Goal: Task Accomplishment & Management: Complete application form

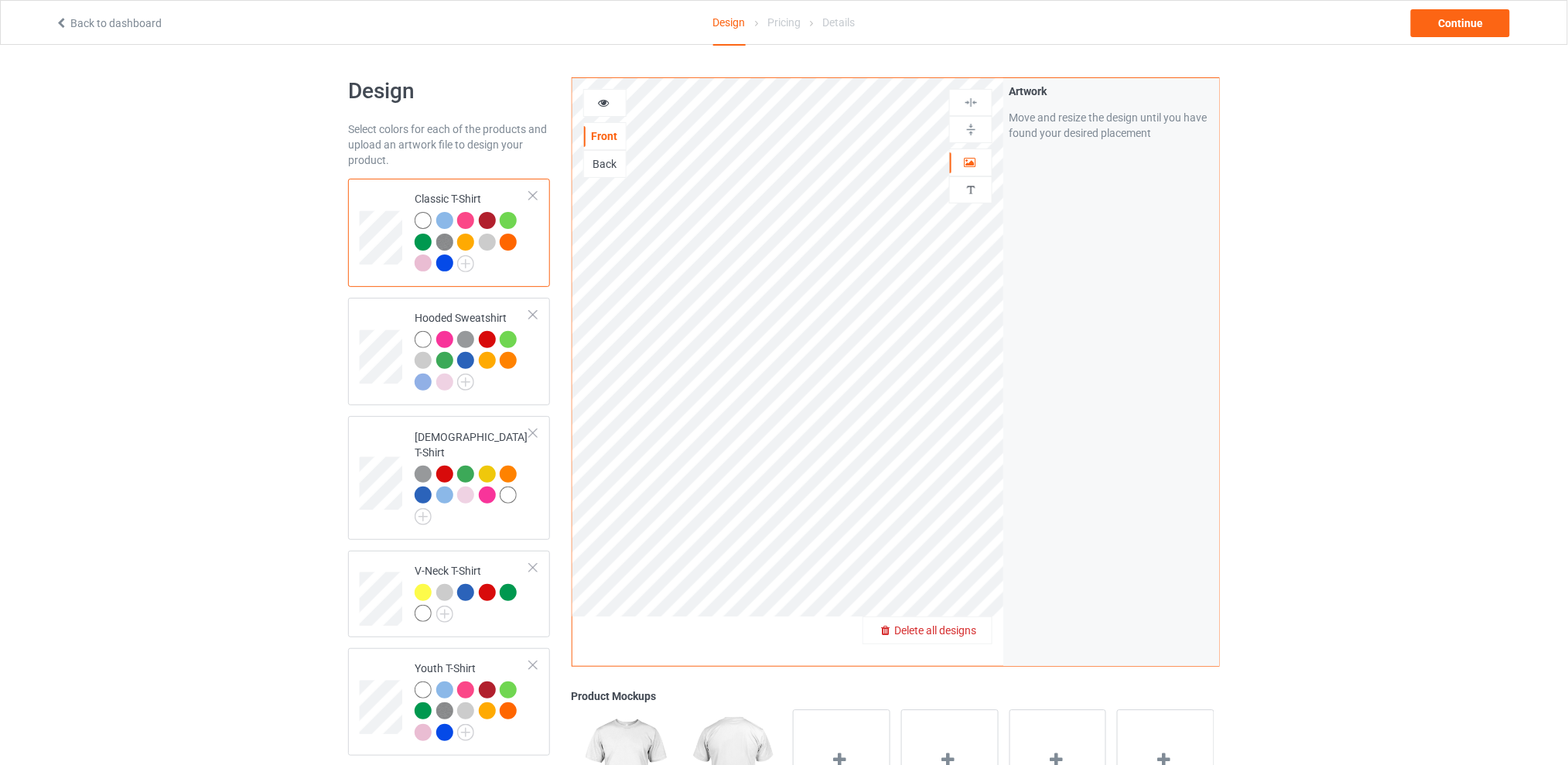
click at [969, 625] on span "Delete all designs" at bounding box center [935, 630] width 82 height 12
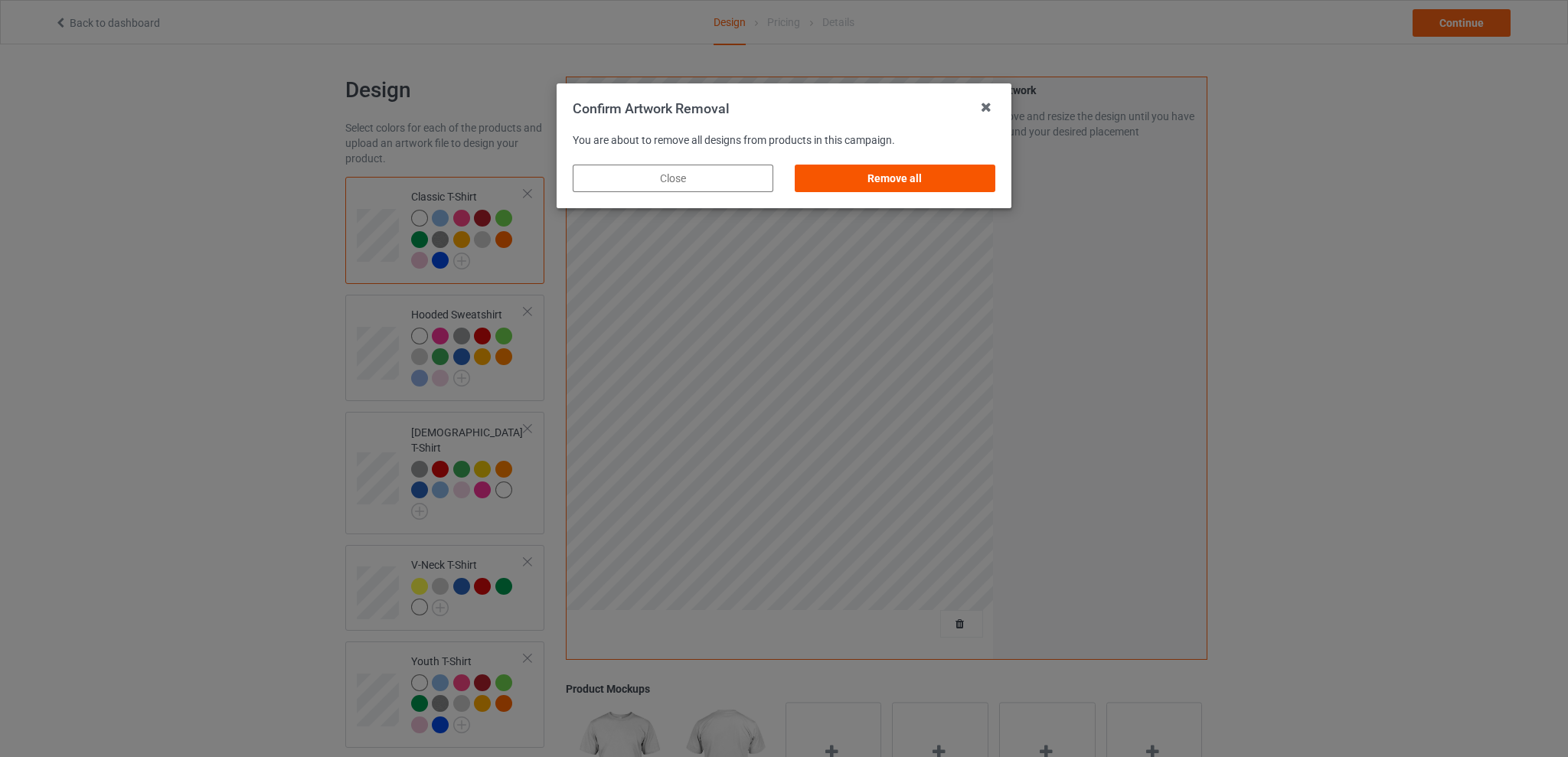
click at [928, 180] on div "Remove all" at bounding box center [895, 178] width 200 height 28
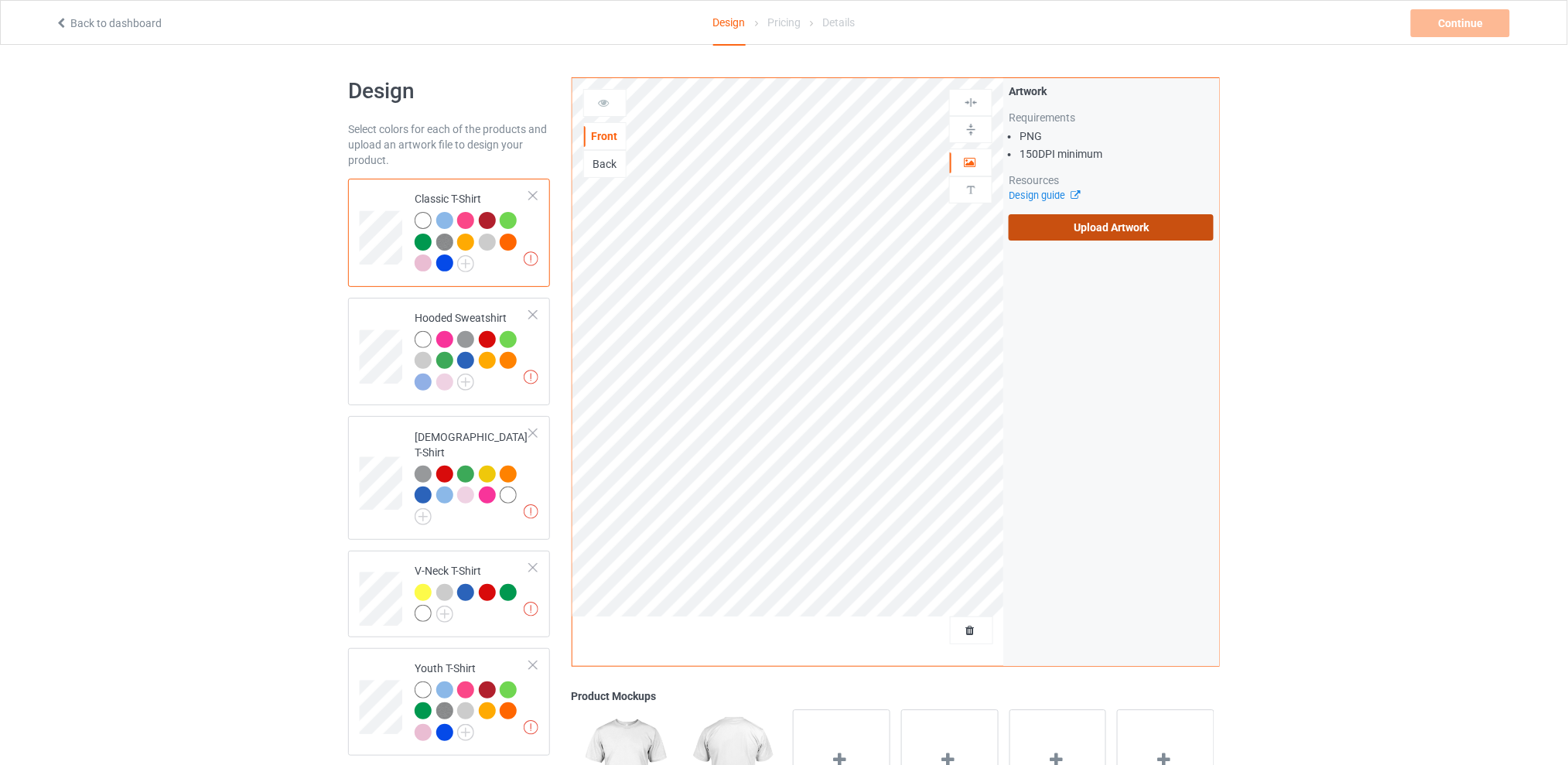
click at [1072, 224] on label "Upload Artwork" at bounding box center [1111, 228] width 205 height 26
click at [0, 0] on input "Upload Artwork" at bounding box center [0, 0] width 0 height 0
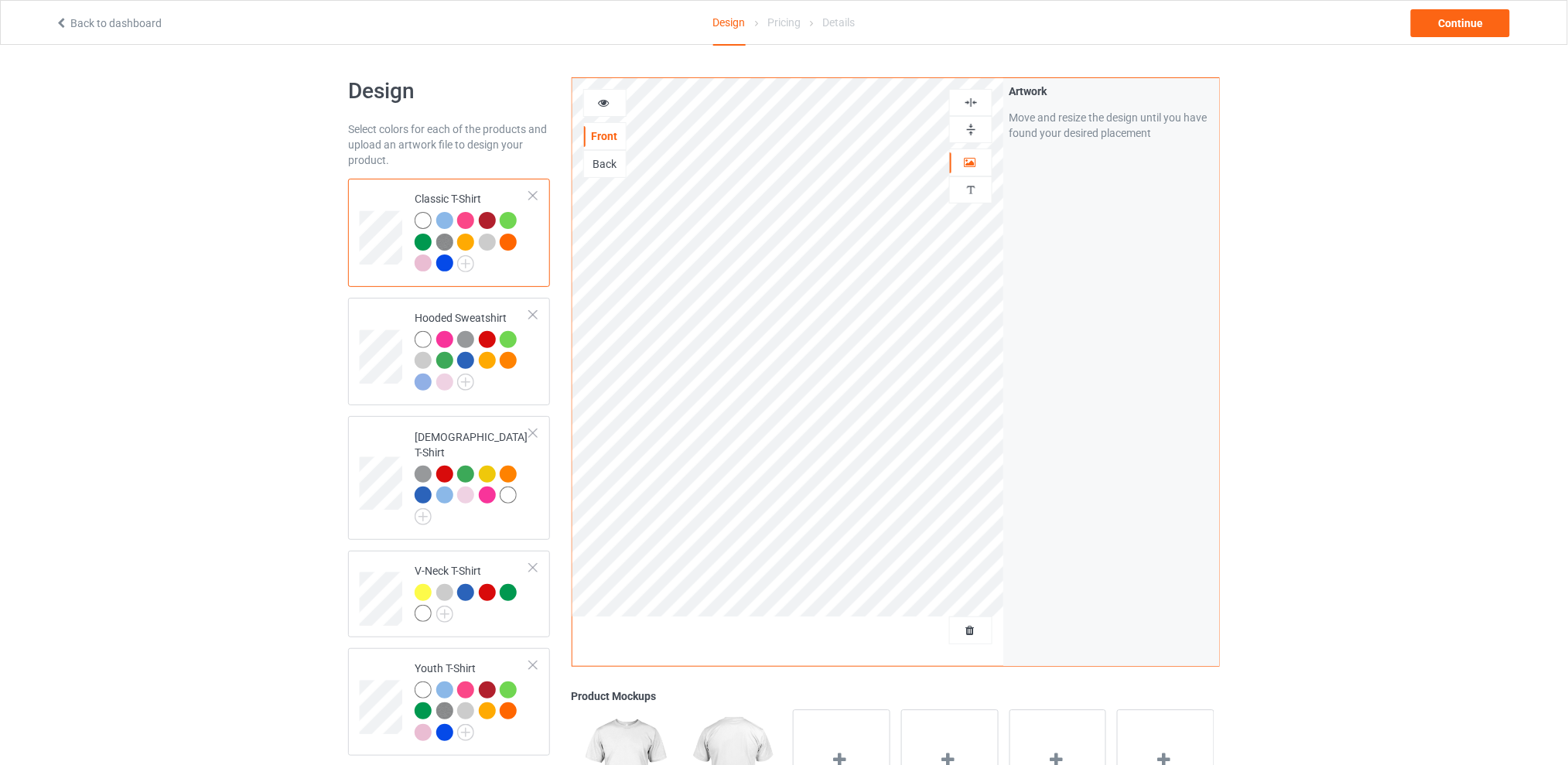
click at [1462, 288] on div "Design Select colors for each of the products and upload an artwork file to des…" at bounding box center [784, 631] width 1568 height 1172
click at [1457, 17] on div "Continue" at bounding box center [1460, 23] width 99 height 28
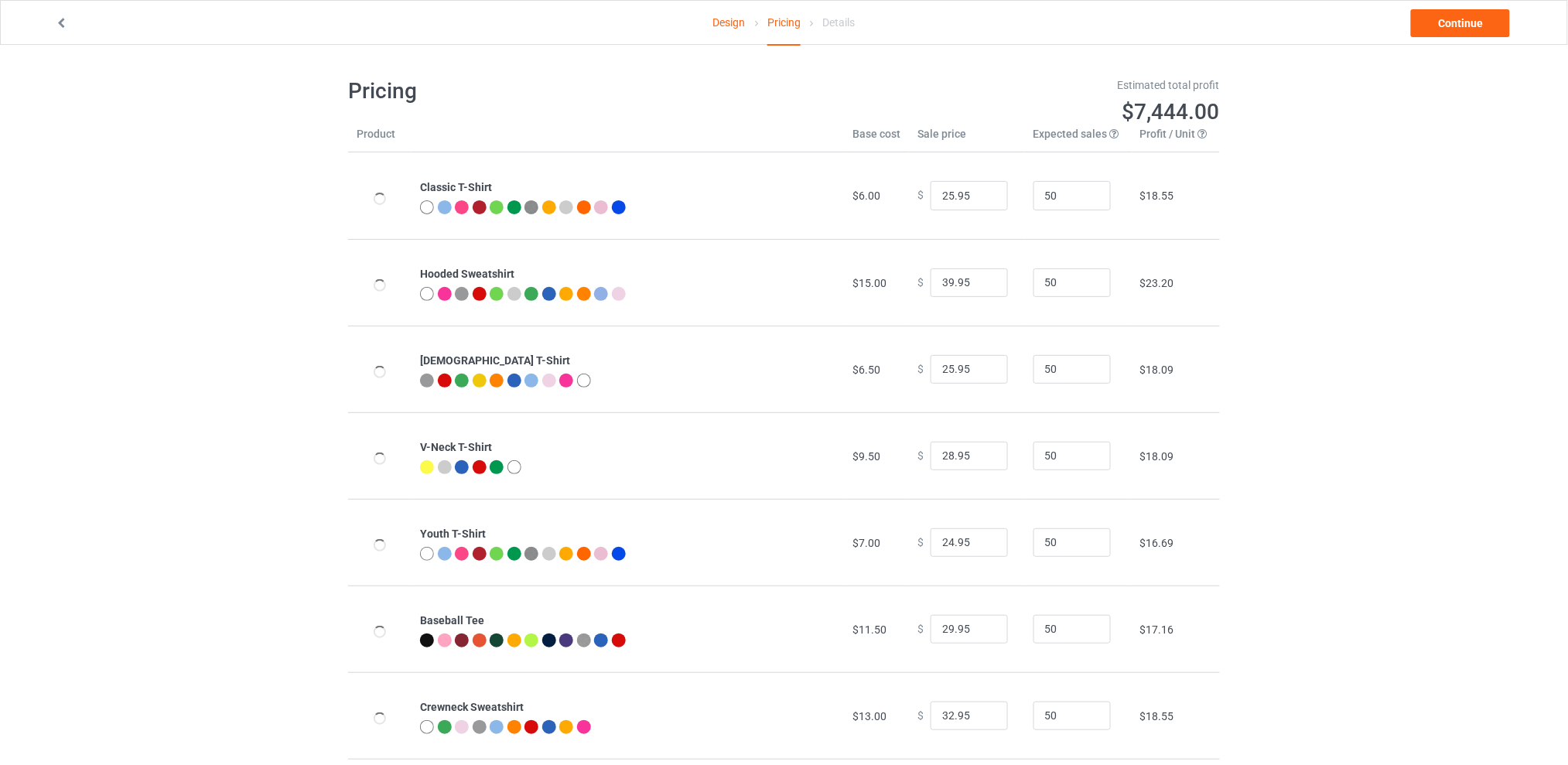
click at [1444, 8] on div "Design Pricing Details Continue" at bounding box center [784, 23] width 1479 height 43
click at [1479, 22] on link "Continue" at bounding box center [1460, 23] width 99 height 28
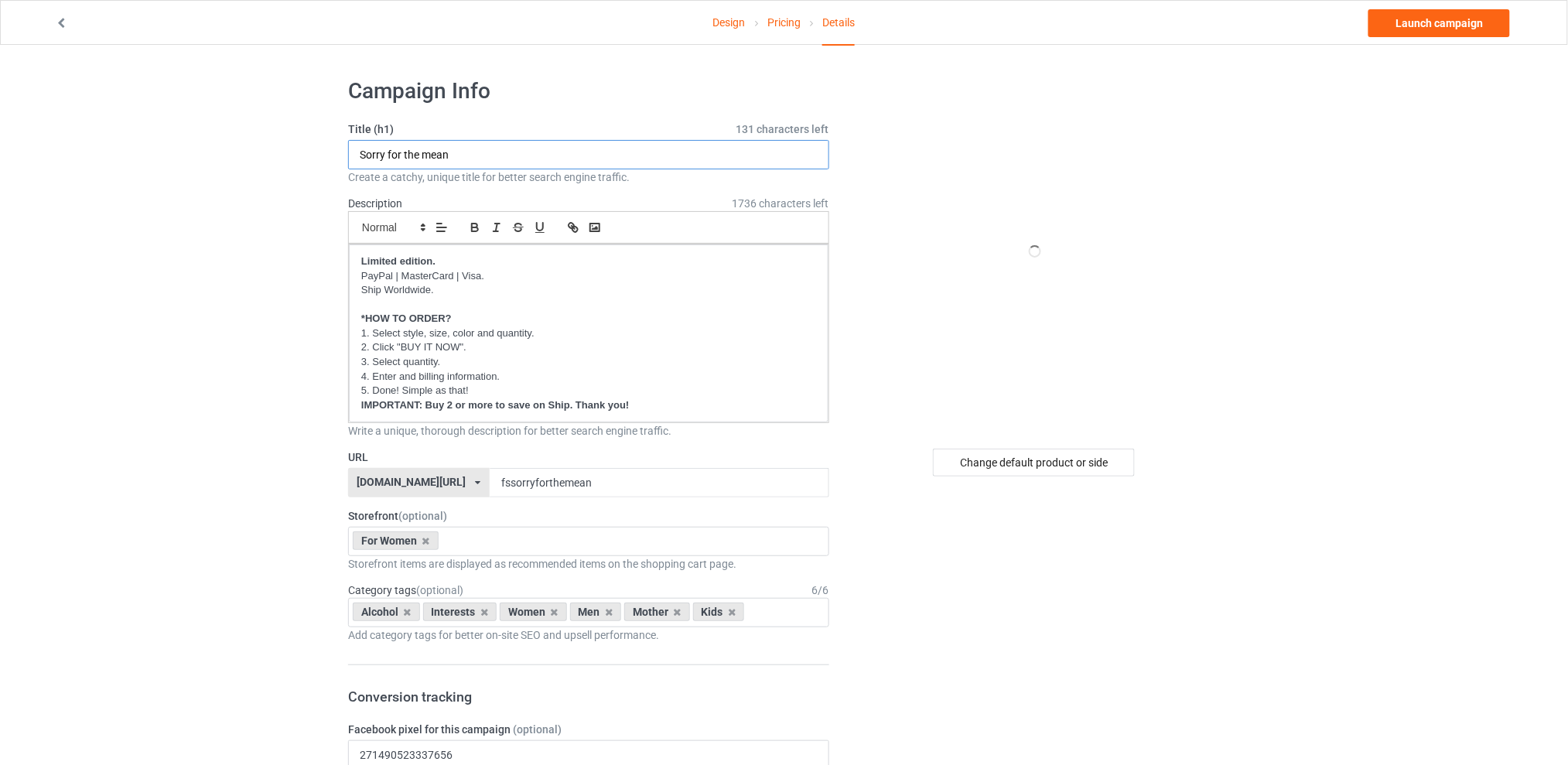
drag, startPoint x: 525, startPoint y: 154, endPoint x: 213, endPoint y: 157, distance: 312.0
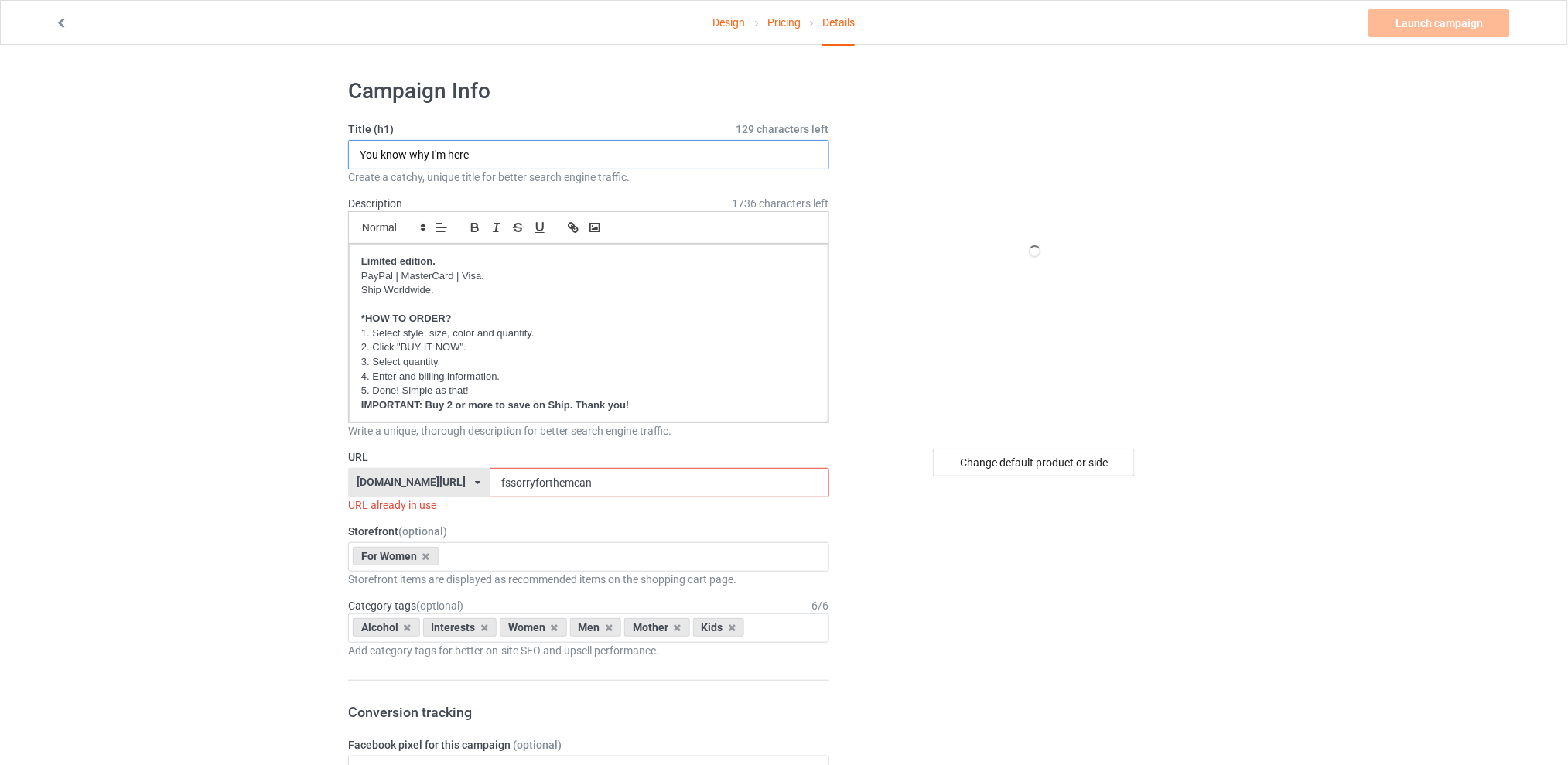
type input "You know why I'm here"
drag, startPoint x: 617, startPoint y: 483, endPoint x: 417, endPoint y: 483, distance: 200.0
click at [417, 483] on div "[DOMAIN_NAME][URL] [DOMAIN_NAME][URL] [DOMAIN_NAME][URL] [DOMAIN_NAME][URL] 5d7…" at bounding box center [588, 482] width 482 height 30
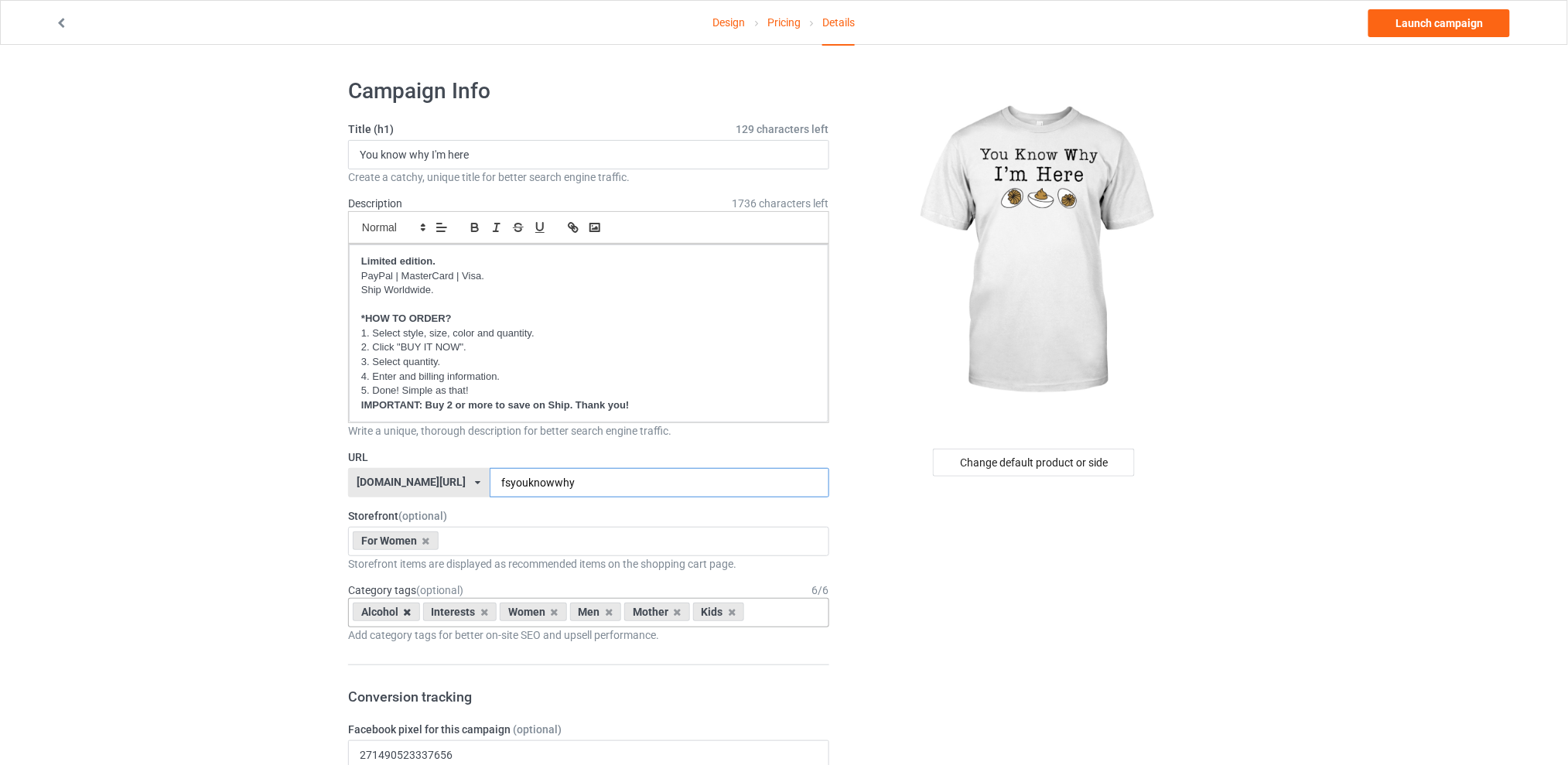
type input "fsyouknowwhy"
click at [405, 610] on icon at bounding box center [408, 613] width 8 height 10
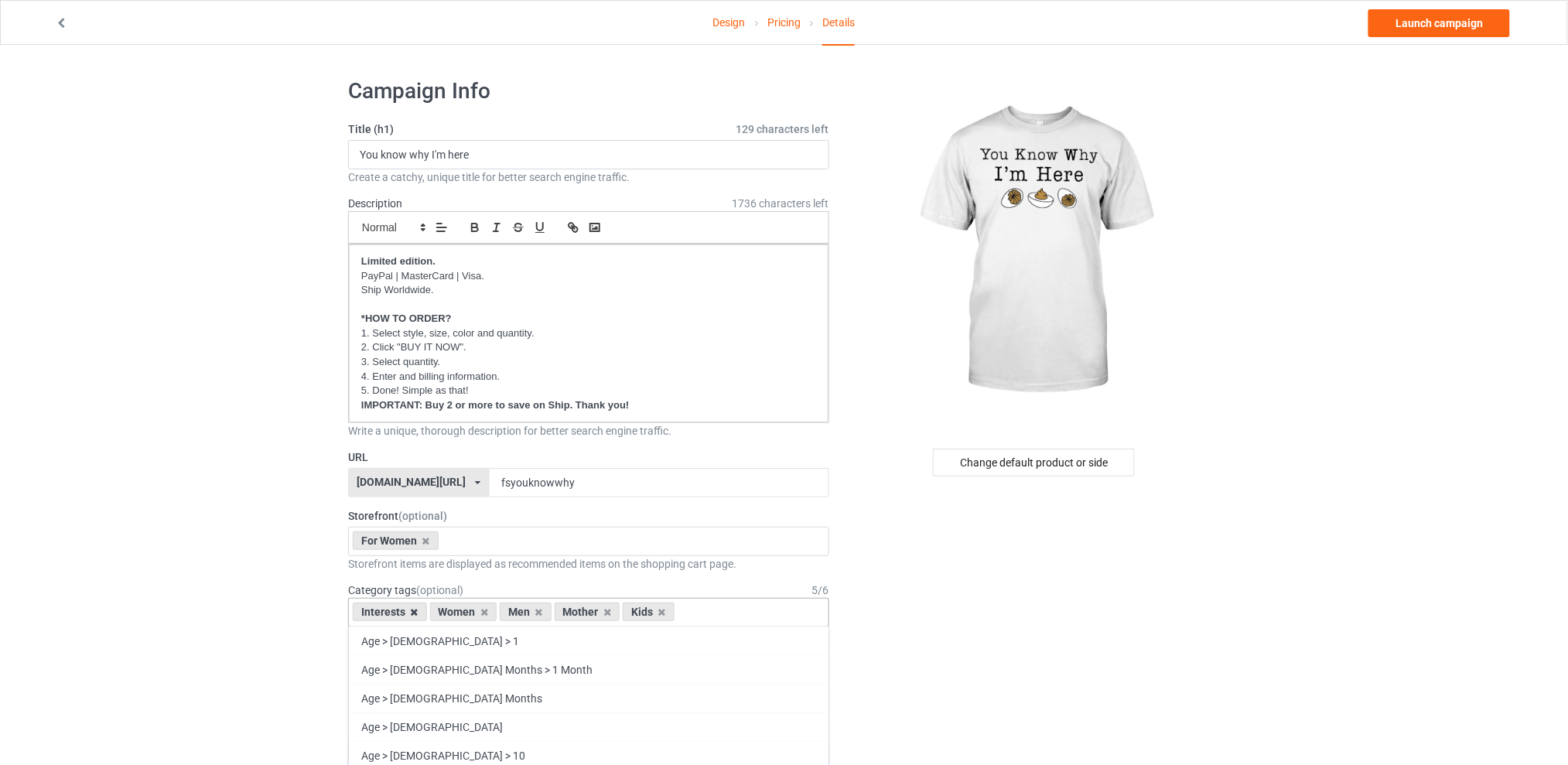
click at [414, 612] on icon at bounding box center [415, 613] width 8 height 10
click at [459, 614] on icon at bounding box center [462, 613] width 8 height 10
click at [475, 611] on icon at bounding box center [475, 613] width 8 height 10
click at [461, 611] on icon at bounding box center [462, 613] width 8 height 10
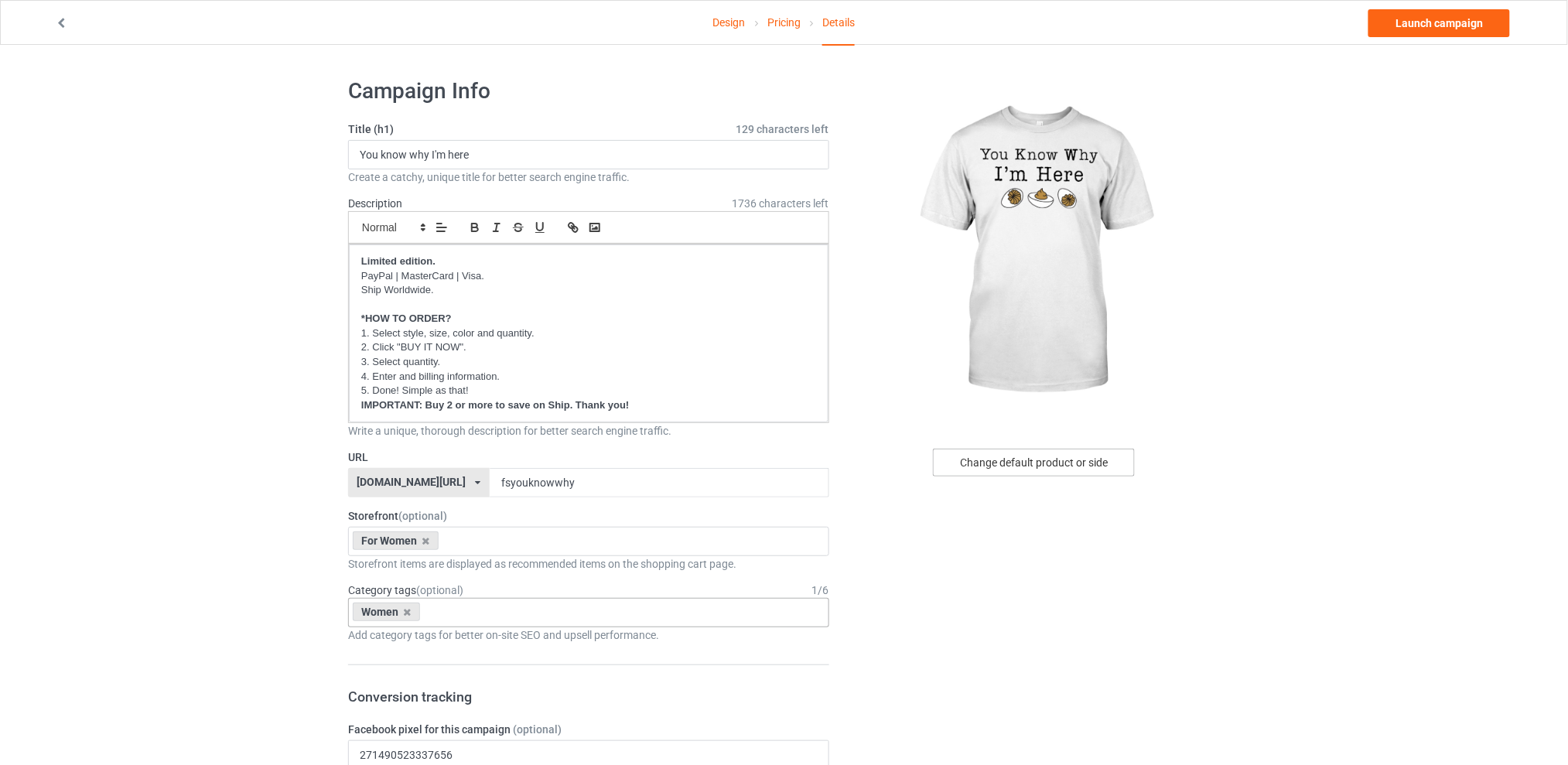
click at [994, 457] on div "Change default product or side" at bounding box center [1033, 462] width 202 height 28
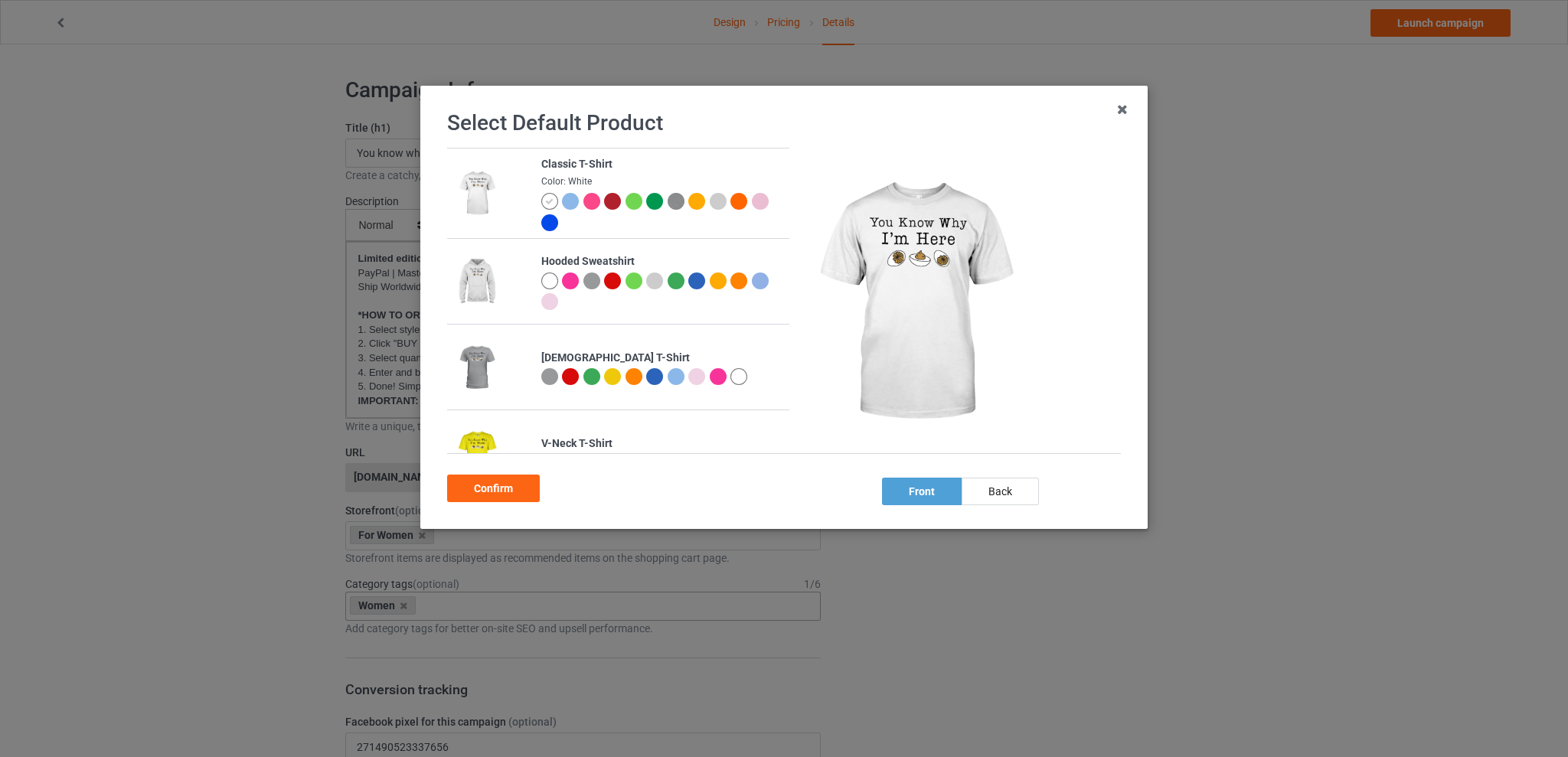
click at [591, 375] on div at bounding box center [592, 377] width 17 height 17
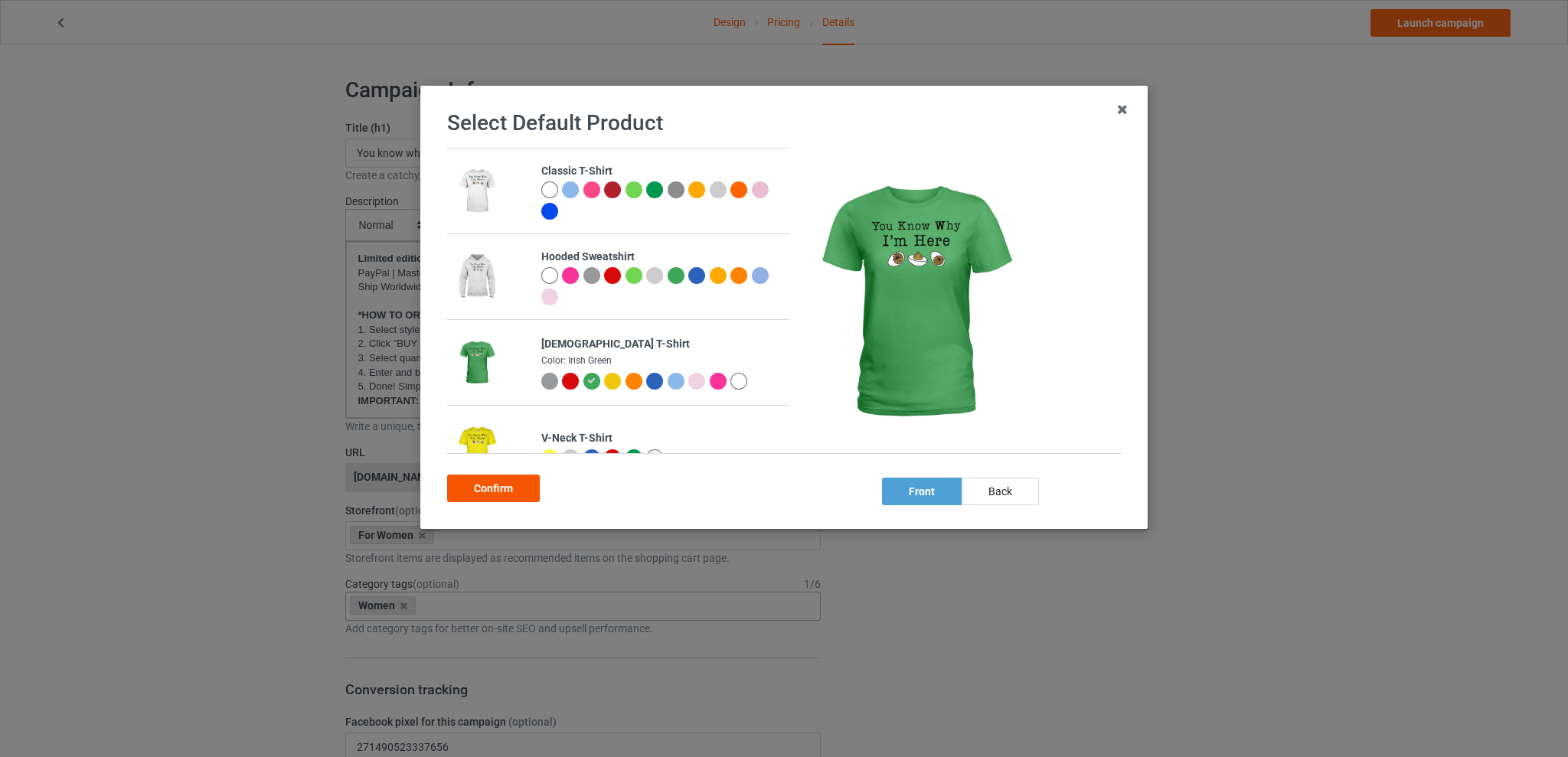
click at [481, 493] on div "Confirm" at bounding box center [494, 489] width 93 height 28
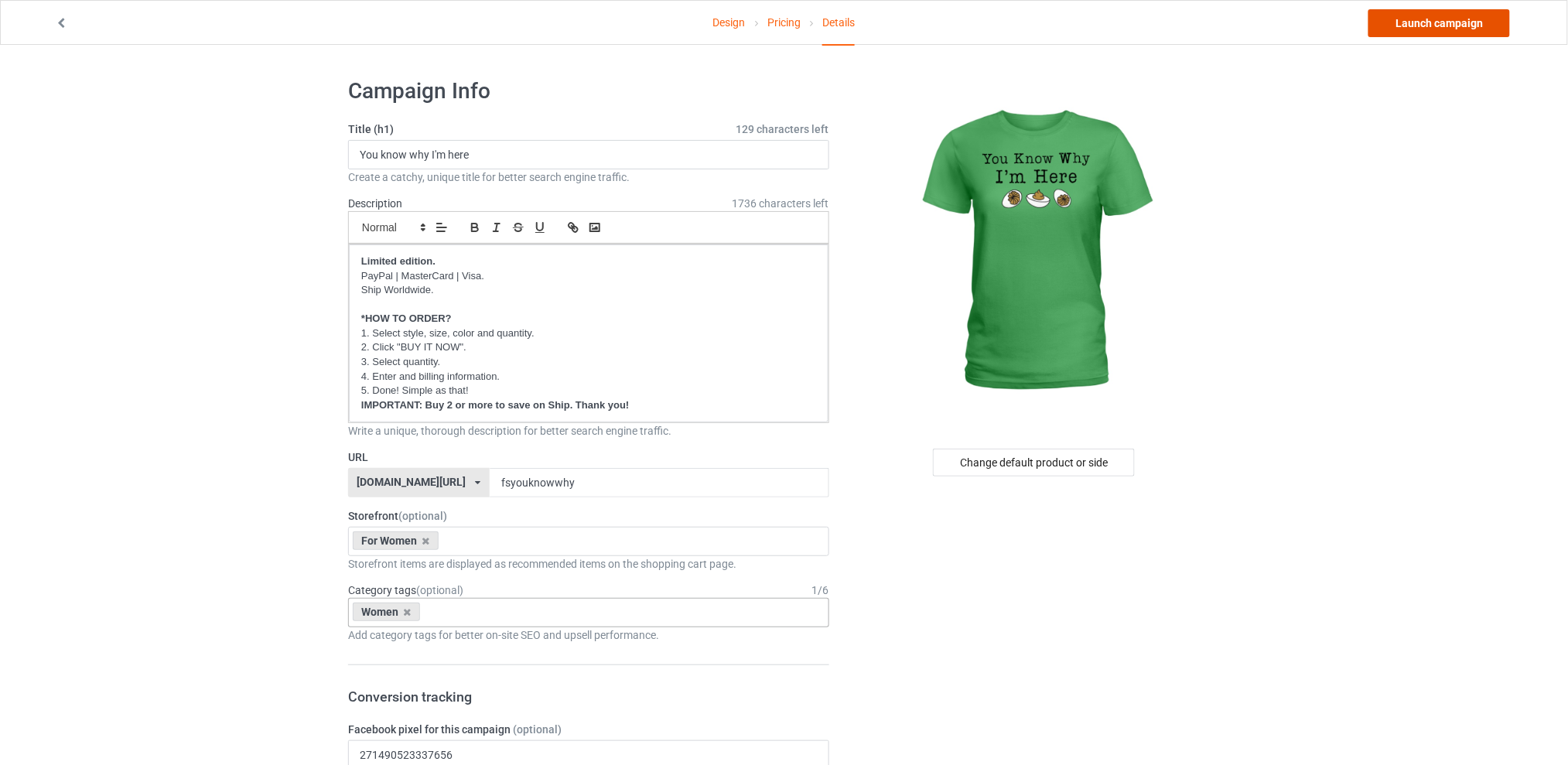
click at [1430, 21] on link "Launch campaign" at bounding box center [1438, 23] width 142 height 28
